Goal: Task Accomplishment & Management: Complete application form

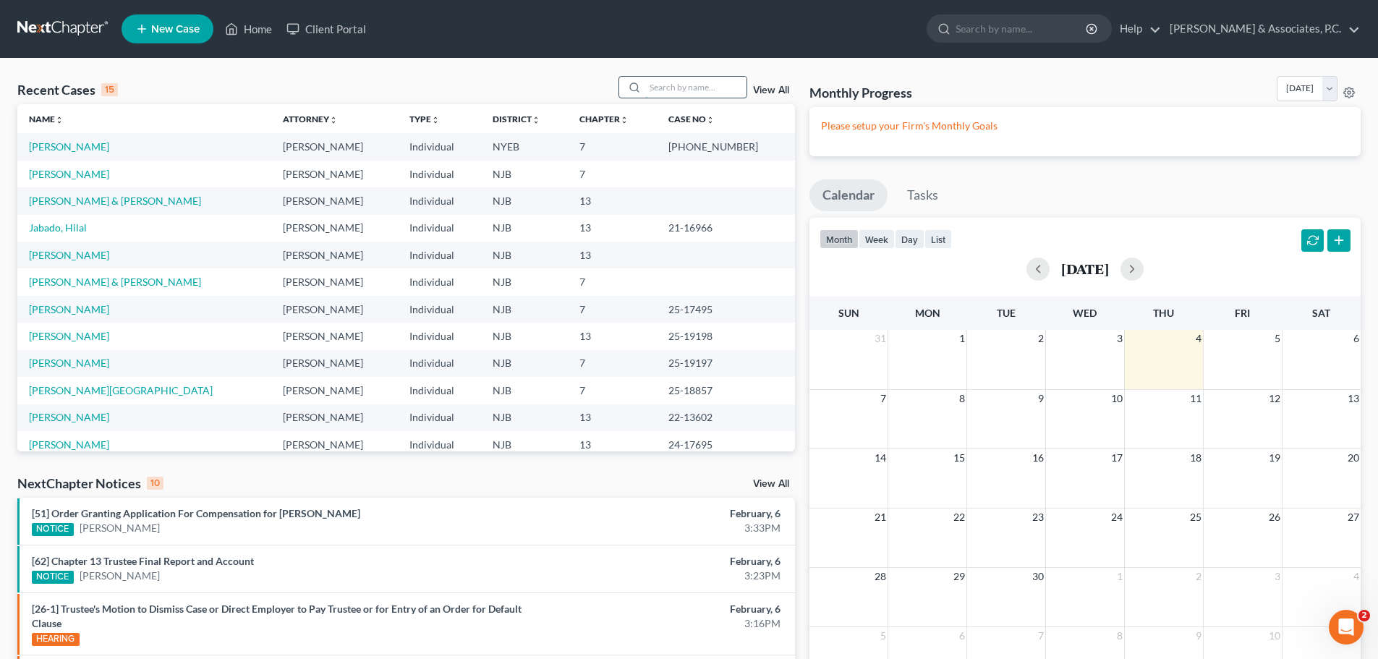
click at [671, 85] on input "search" at bounding box center [695, 87] width 101 height 21
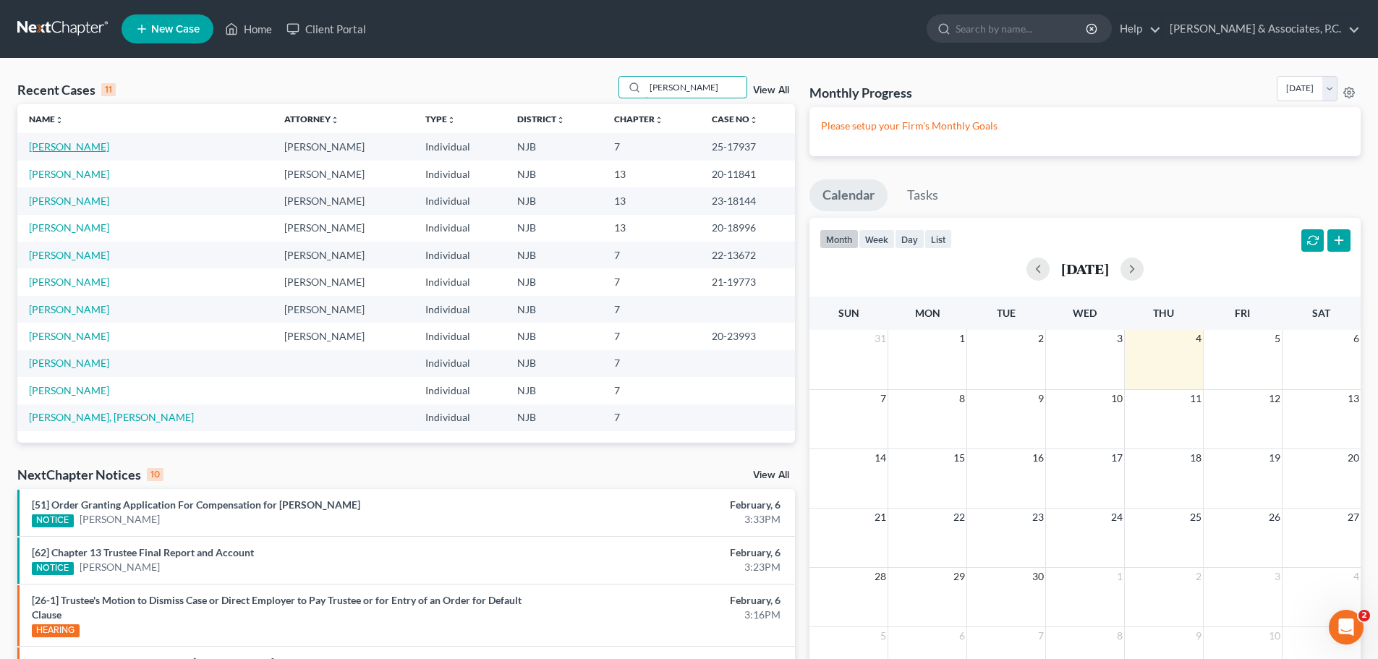
type input "[PERSON_NAME]"
click at [74, 150] on link "[PERSON_NAME]" at bounding box center [69, 146] width 80 height 12
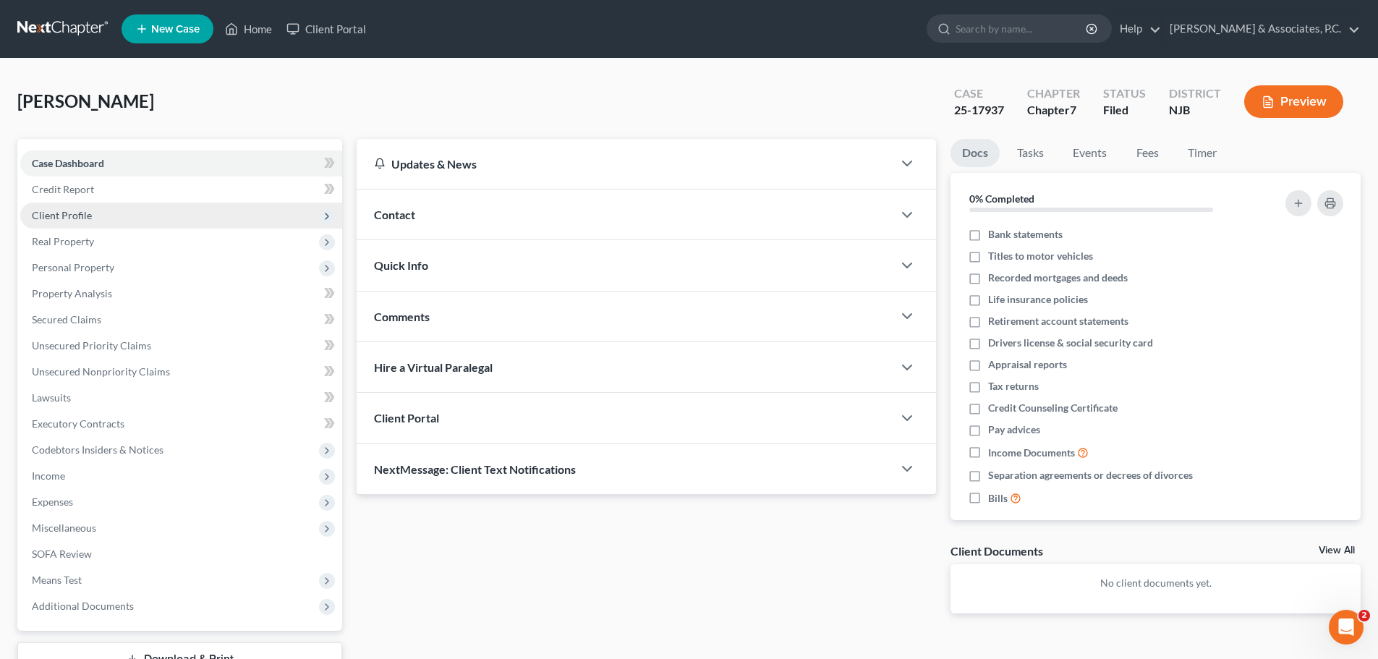
click at [92, 220] on span "Client Profile" at bounding box center [181, 215] width 322 height 26
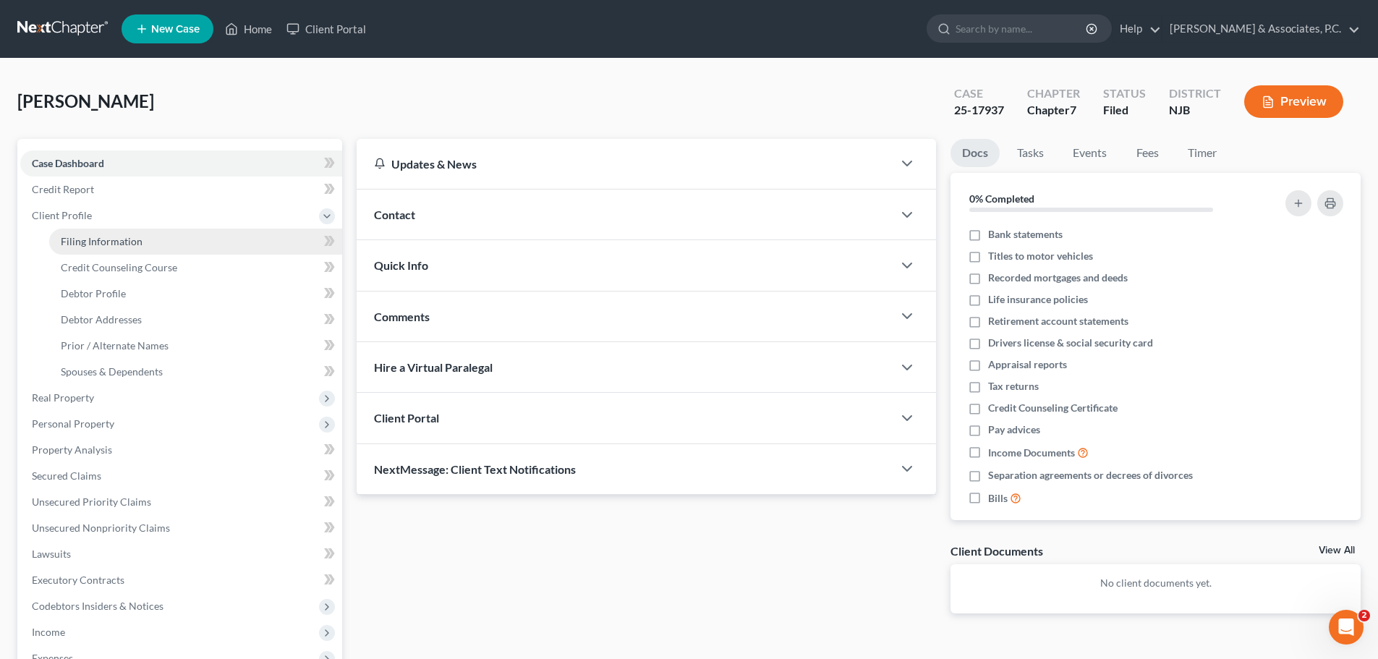
click at [111, 242] on span "Filing Information" at bounding box center [102, 241] width 82 height 12
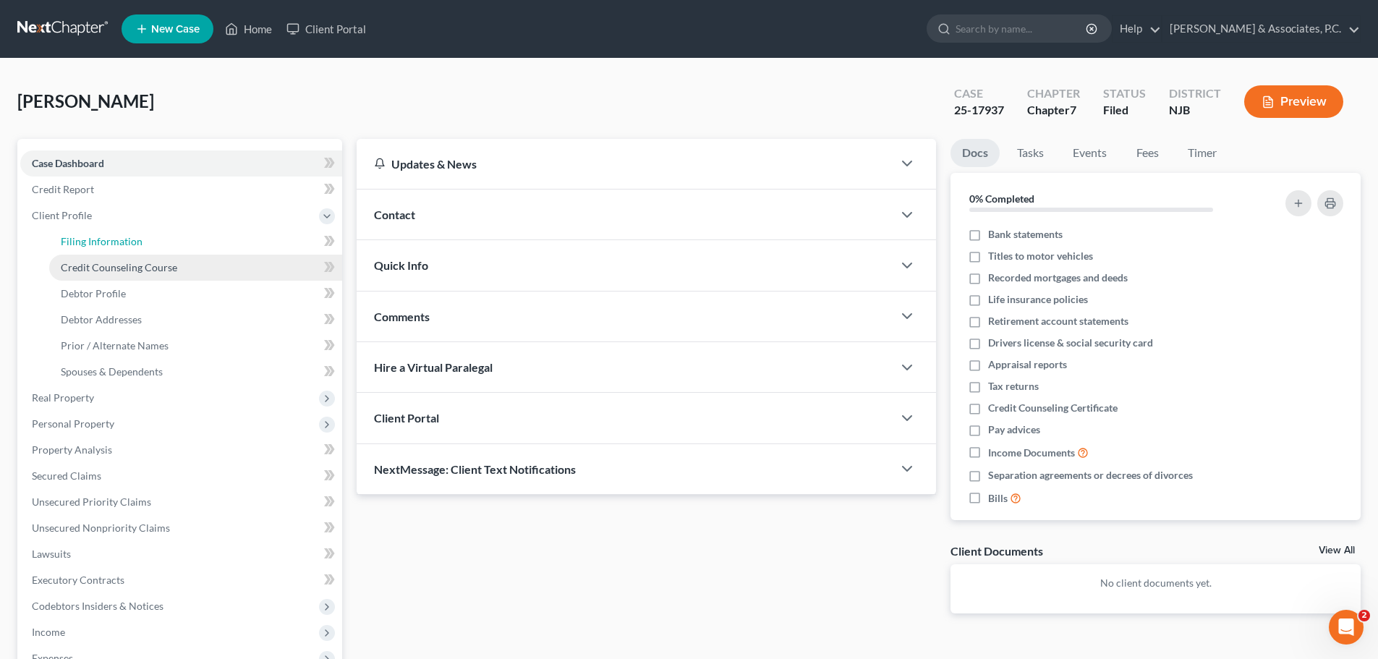
select select "1"
select select "0"
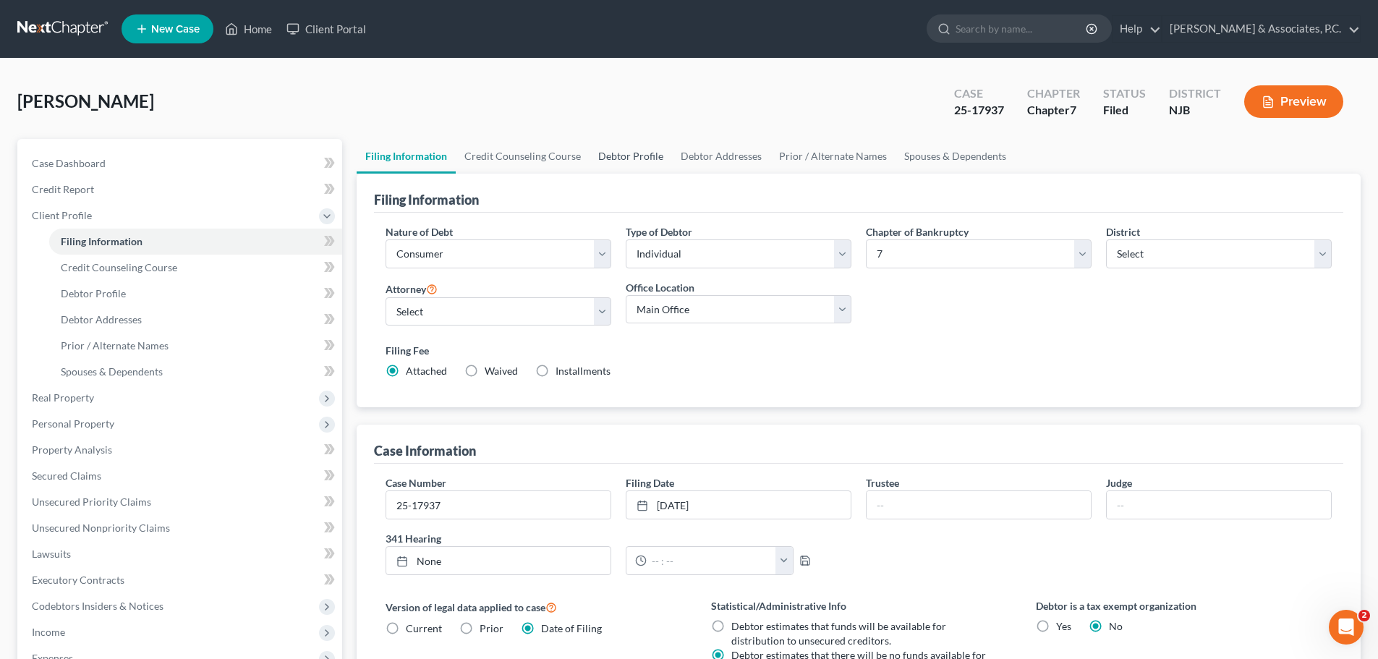
click at [639, 156] on link "Debtor Profile" at bounding box center [630, 156] width 82 height 35
select select "0"
select select "5"
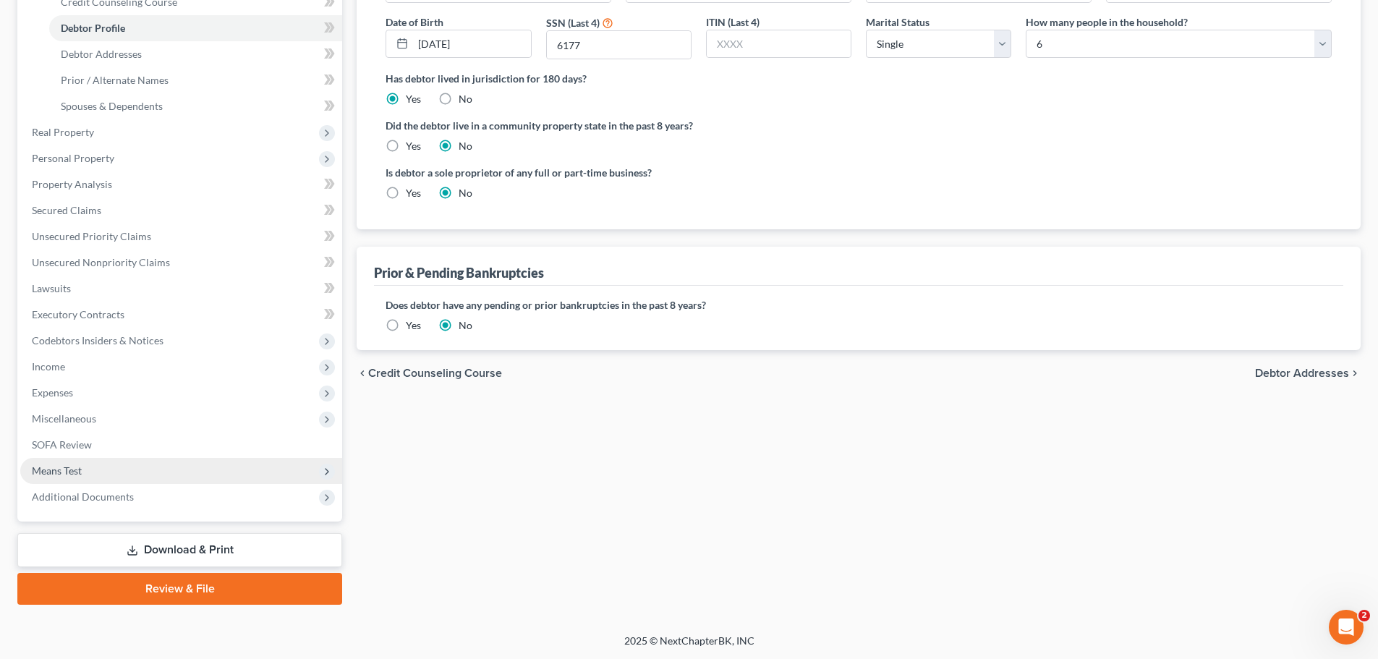
scroll to position [266, 0]
